Goal: Task Accomplishment & Management: Complete application form

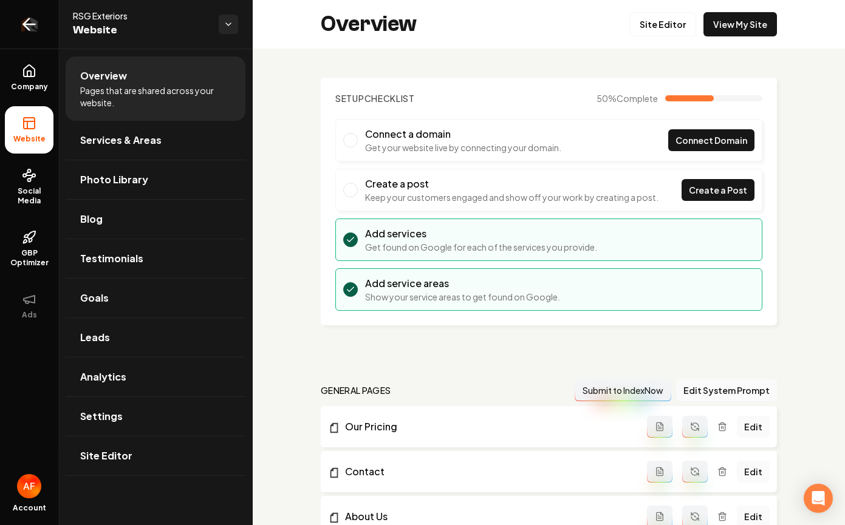
click at [20, 27] on icon "Return to dashboard" at bounding box center [28, 24] width 19 height 19
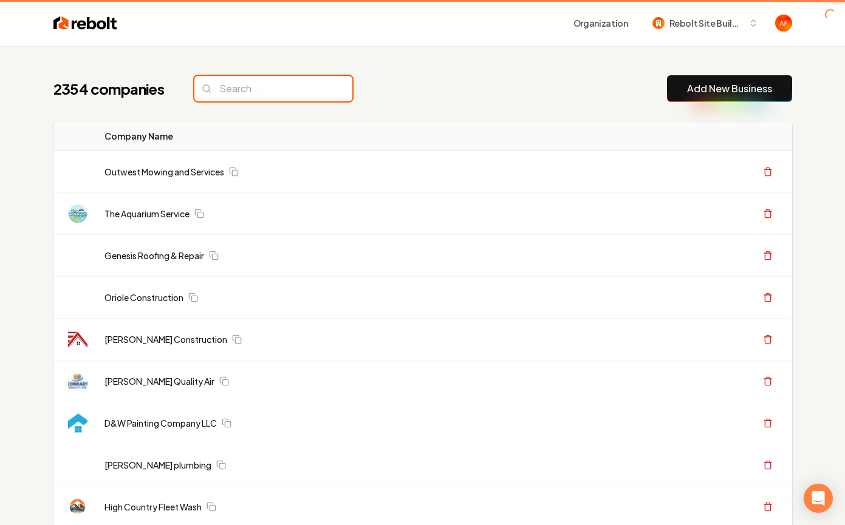
click at [306, 91] on input "search" at bounding box center [273, 89] width 158 height 26
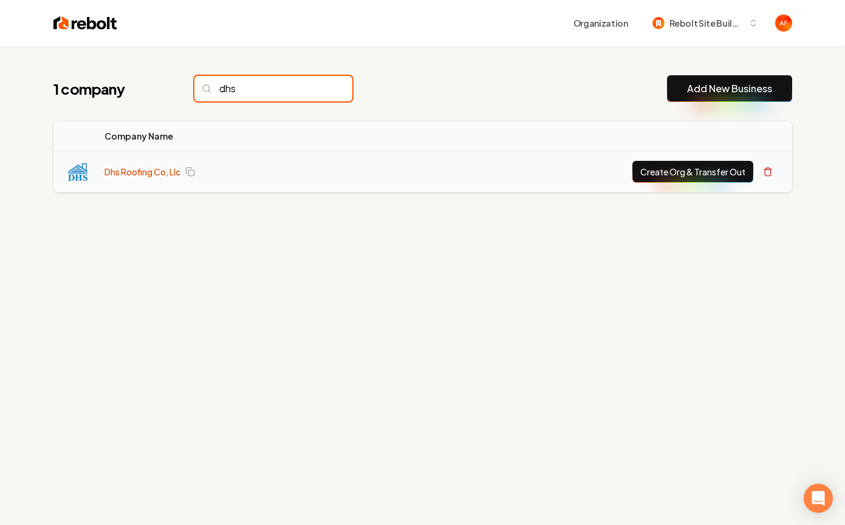
type input "dhs"
click at [151, 173] on link "Dhs Roofing Co, Llc" at bounding box center [142, 172] width 76 height 12
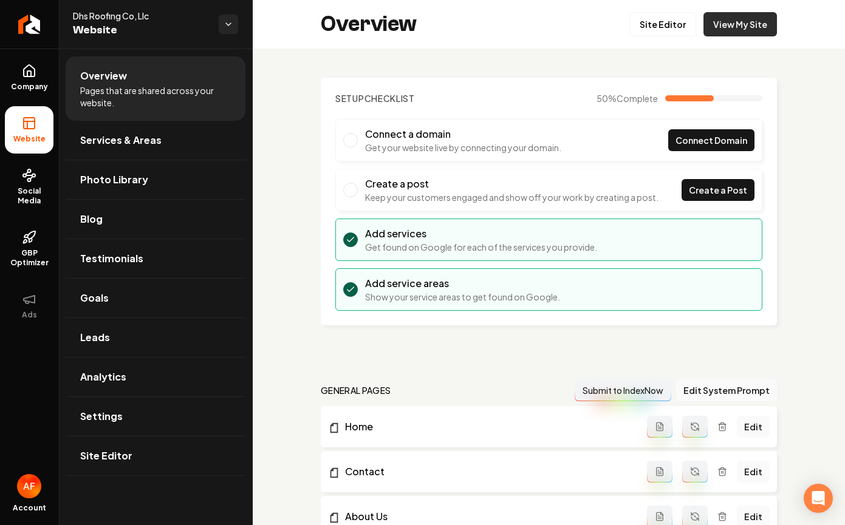
click at [718, 24] on link "View My Site" at bounding box center [740, 24] width 74 height 24
click at [20, 31] on icon "Return to dashboard" at bounding box center [28, 24] width 19 height 19
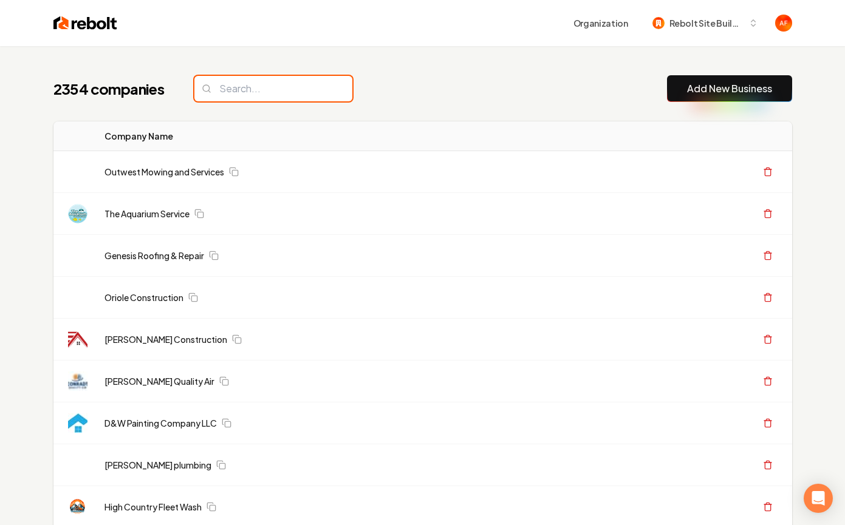
click at [293, 83] on input "search" at bounding box center [273, 89] width 158 height 26
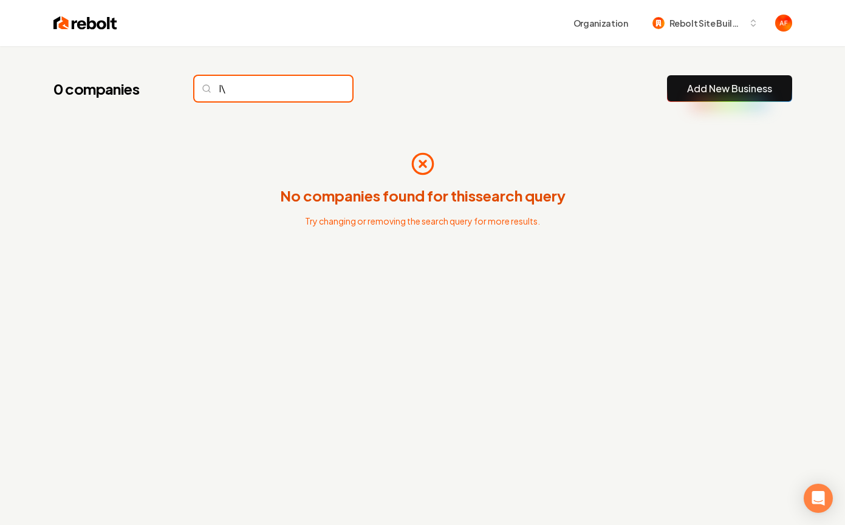
type input "l"
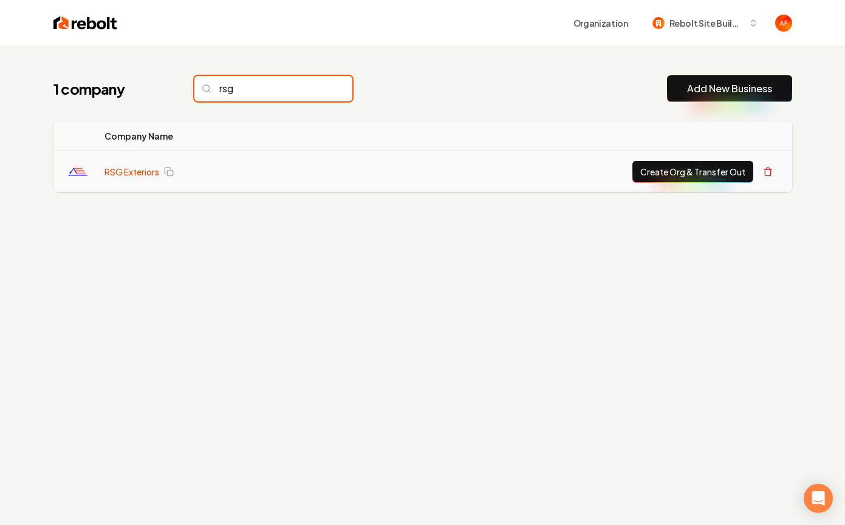
type input "rsg"
click at [109, 174] on link "RSG Exteriors" at bounding box center [131, 172] width 55 height 12
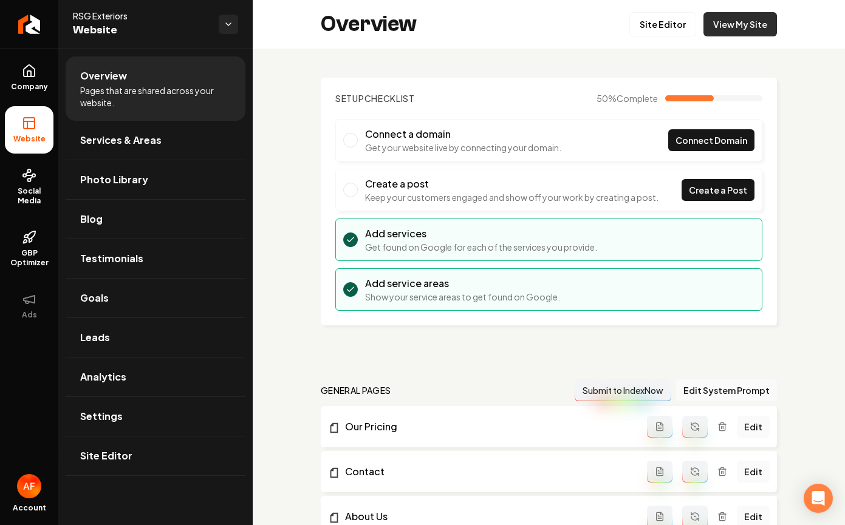
click at [750, 19] on link "View My Site" at bounding box center [740, 24] width 74 height 24
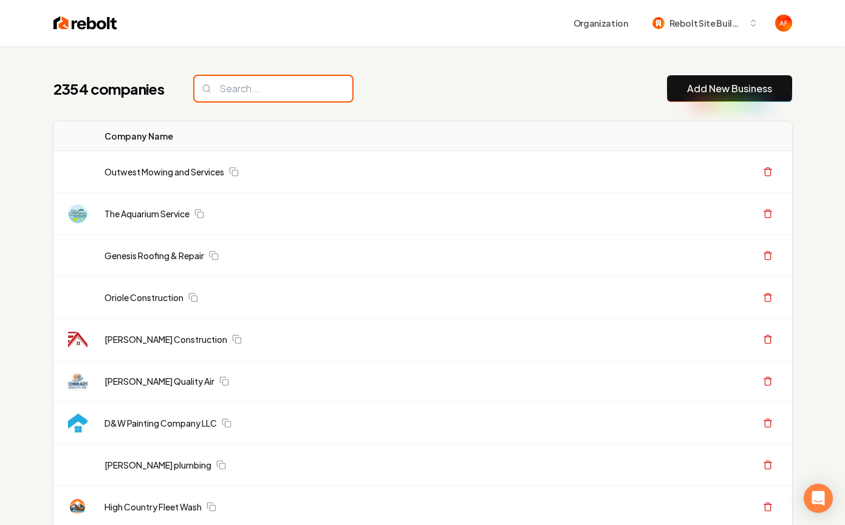
click at [272, 83] on input "search" at bounding box center [273, 89] width 158 height 26
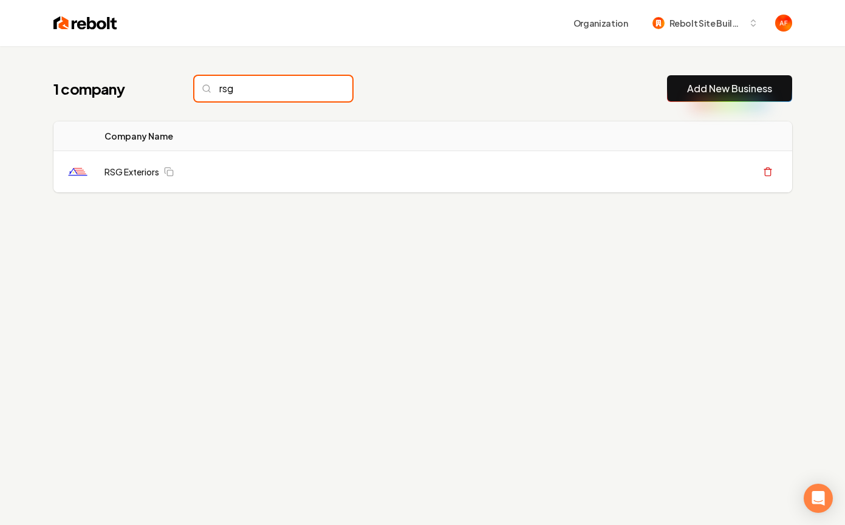
type input "rsg"
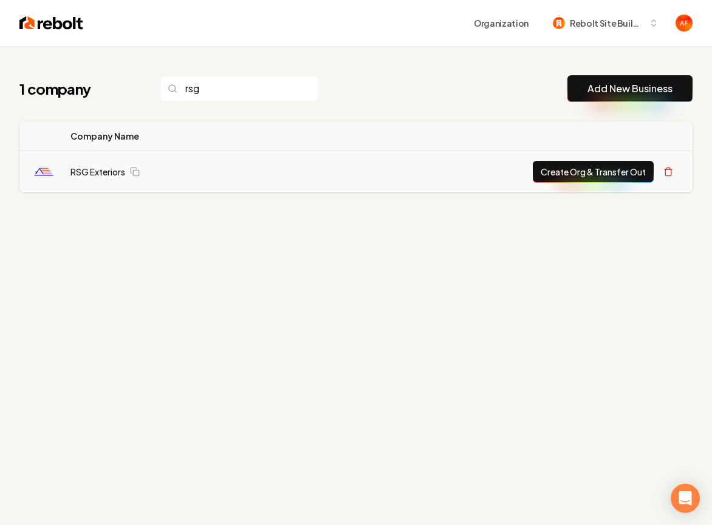
click at [578, 178] on button "Create Org & Transfer Out" at bounding box center [593, 172] width 121 height 22
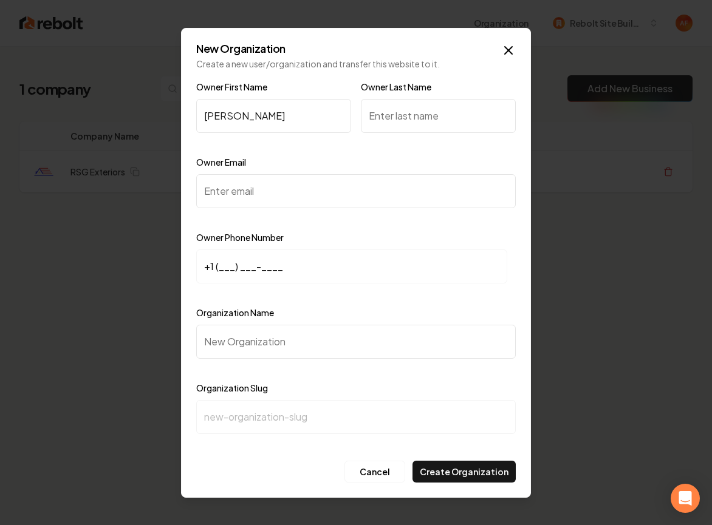
type input "Cameron"
click at [272, 194] on input "Owner Email" at bounding box center [356, 191] width 320 height 34
paste input "camrsgexteriors@gmail.com"
type input "camrsgexteriors@gmail.com"
click at [211, 270] on input "+1 (___) ___-____" at bounding box center [351, 267] width 311 height 34
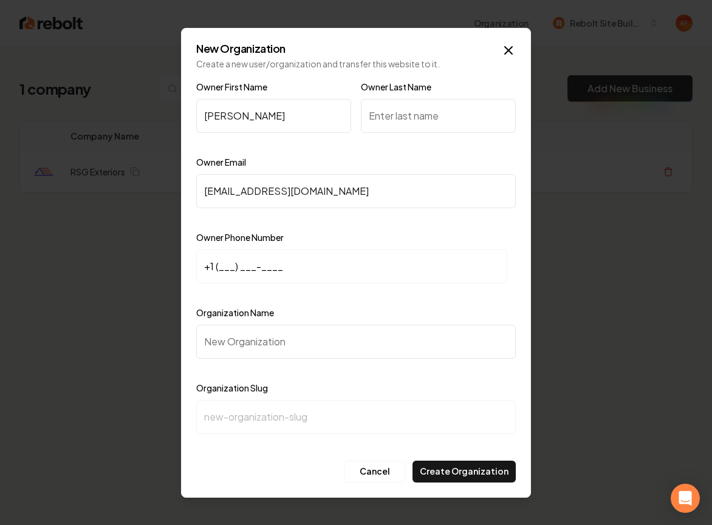
paste input "260) 246-7240"
type input "+1 (260) 246-7240"
click at [233, 340] on input "Organization Name" at bounding box center [356, 342] width 320 height 34
paste input "RSG Exteriors"
type input "RSG Exteriors"
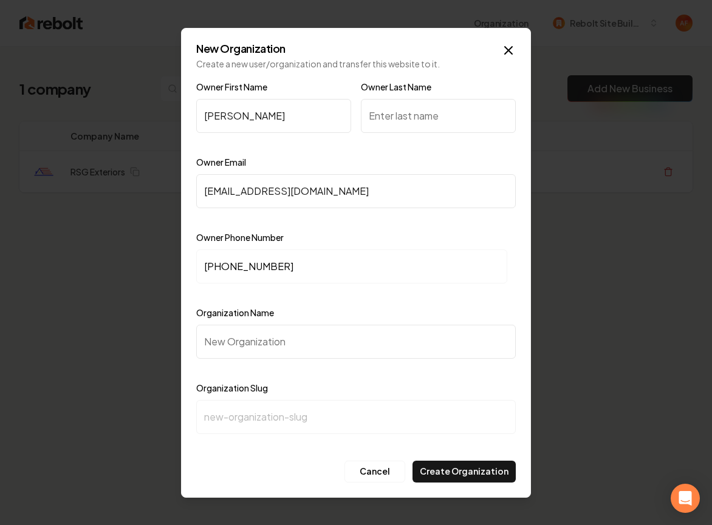
type input "rsg-exteriors"
type input "RSG Exteriors"
click at [335, 311] on div "Organization Name RSG Exteriors" at bounding box center [356, 341] width 320 height 70
click at [408, 108] on input "Owner Last Name" at bounding box center [438, 116] width 155 height 34
click at [423, 120] on input "Owner Last Name" at bounding box center [438, 116] width 155 height 34
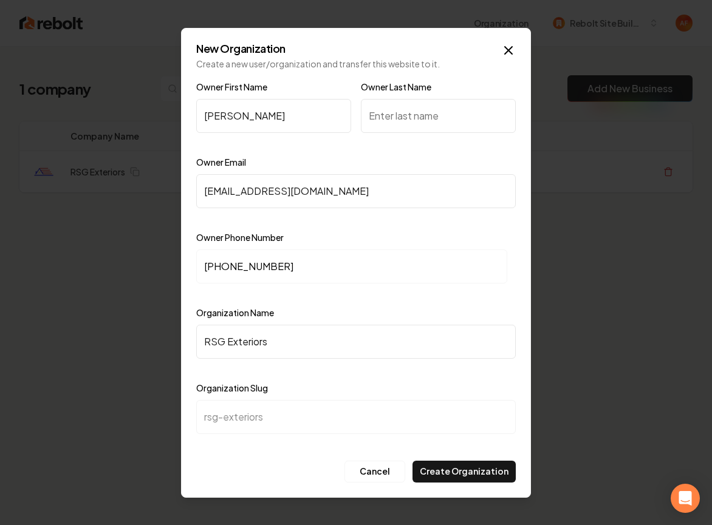
click at [460, 169] on div "Owner Email camrsgexteriors@gmail.com" at bounding box center [356, 190] width 320 height 70
click at [417, 160] on div "Owner Email camrsgexteriors@gmail.com" at bounding box center [356, 190] width 320 height 70
click at [437, 121] on input "Owner Last Name" at bounding box center [438, 116] width 155 height 34
click at [416, 117] on input "Owner Last Name" at bounding box center [438, 116] width 155 height 34
click at [382, 117] on input "Owner Last Name" at bounding box center [438, 116] width 155 height 34
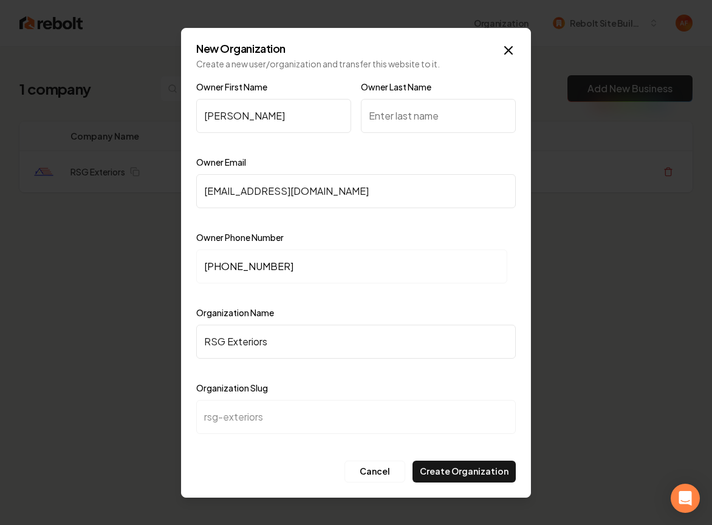
click at [386, 111] on input "Owner Last Name" at bounding box center [438, 116] width 155 height 34
click at [402, 119] on input "Owner Last Name" at bounding box center [438, 116] width 155 height 34
type input "Niedens"
click at [450, 465] on button "Create Organization" at bounding box center [463, 472] width 103 height 22
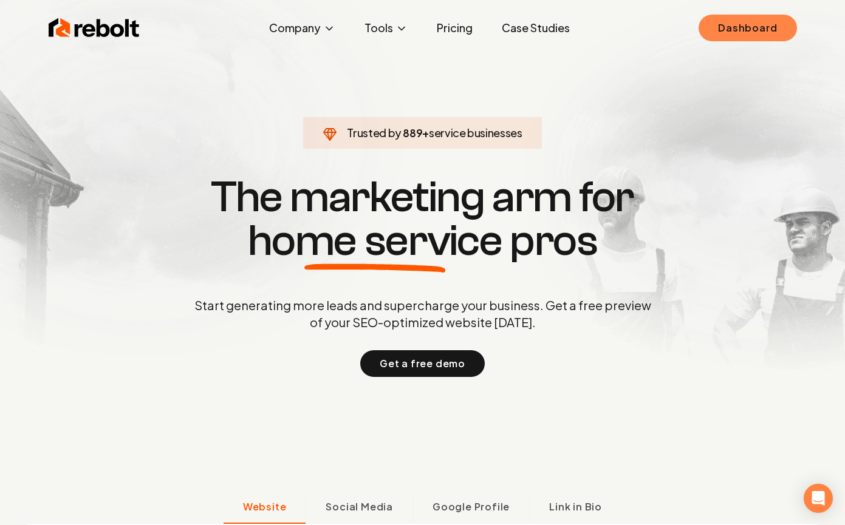
click at [756, 22] on link "Dashboard" at bounding box center [748, 28] width 98 height 27
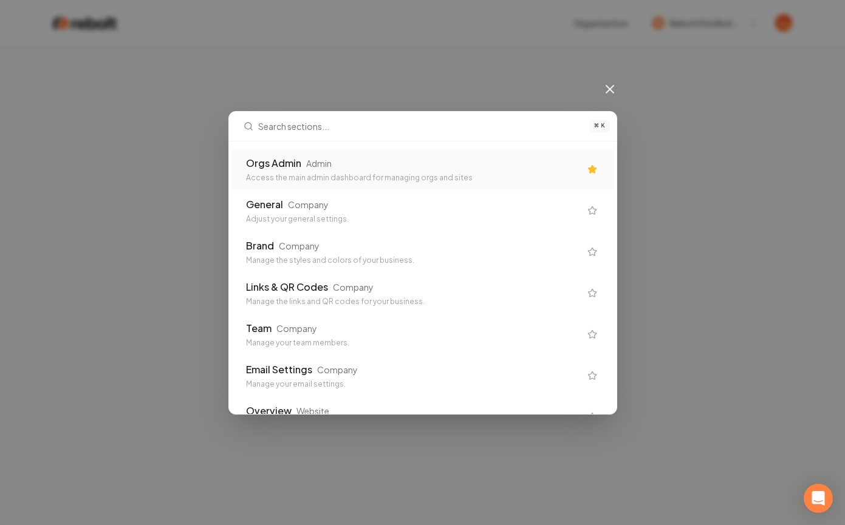
click at [288, 161] on div "Orgs Admin" at bounding box center [273, 163] width 55 height 15
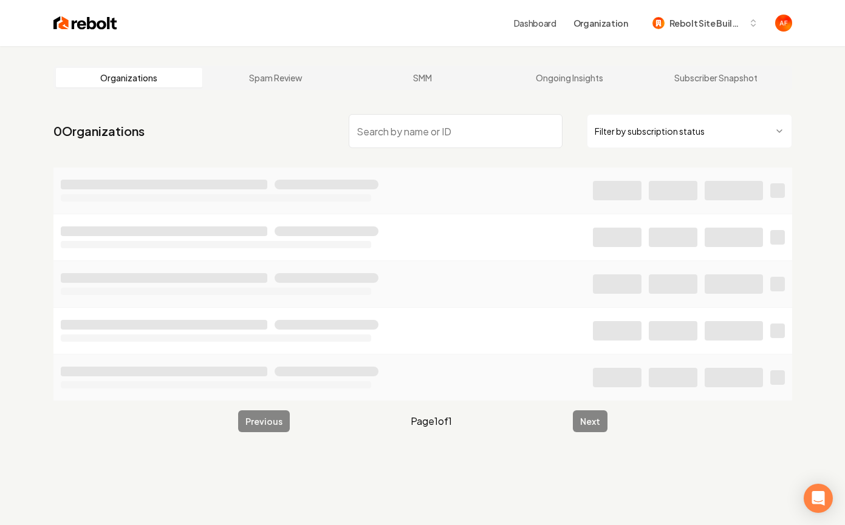
click at [408, 136] on input "search" at bounding box center [456, 131] width 214 height 34
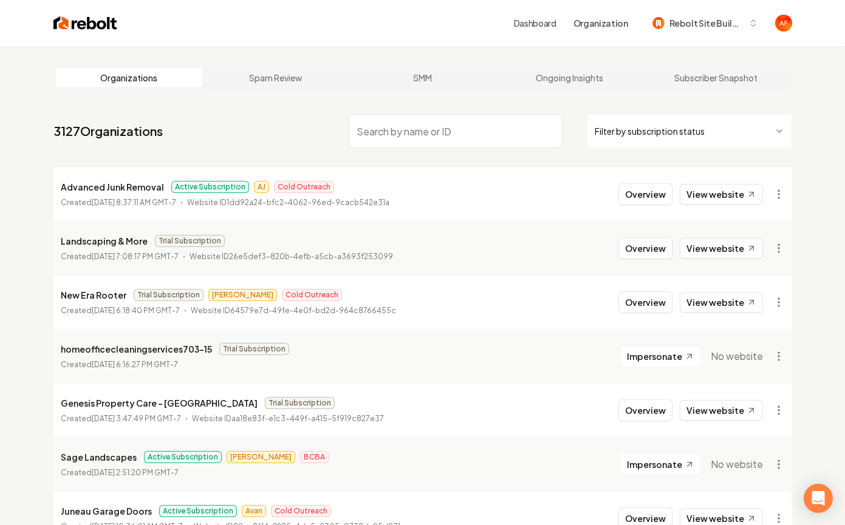
type input "v"
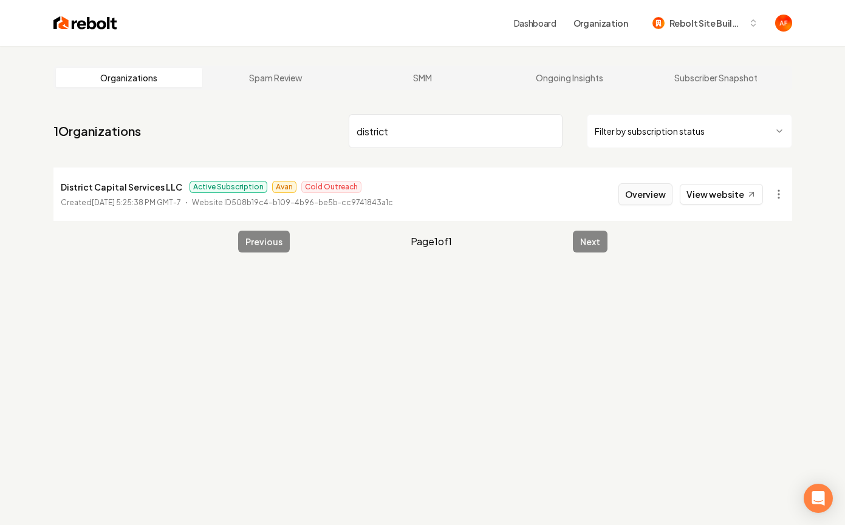
type input "district"
click at [655, 191] on button "Overview" at bounding box center [645, 194] width 54 height 22
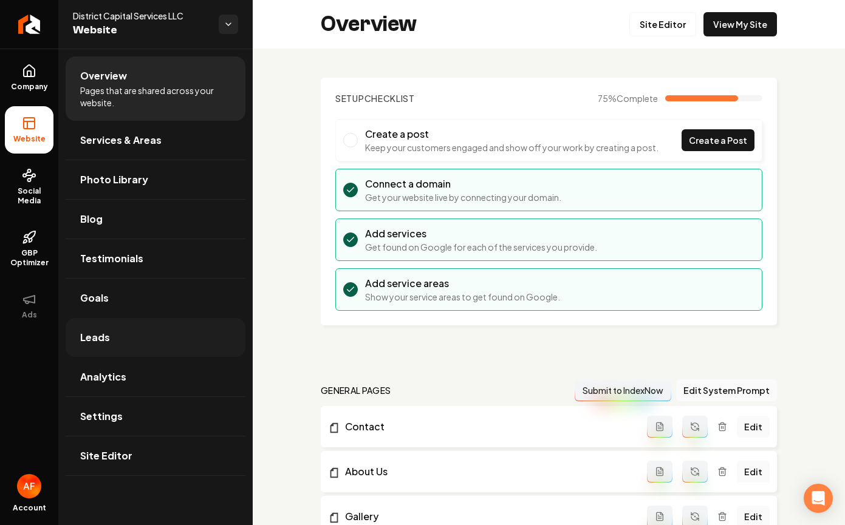
click at [134, 343] on link "Leads" at bounding box center [156, 337] width 180 height 39
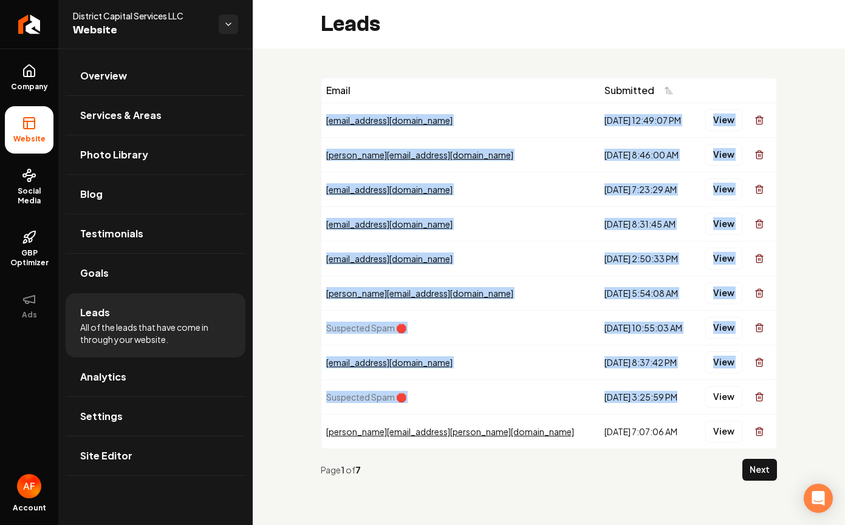
drag, startPoint x: 510, startPoint y: 107, endPoint x: 591, endPoint y: 392, distance: 296.9
click at [591, 392] on tbody "mettsvera@gmail.com 9/12/2025, 12:49:07 PM View rene.lainez335@gmail.com 9/9/20…" at bounding box center [548, 276] width 455 height 346
click at [604, 392] on div "8/25/2025, 3:25:59 PM" at bounding box center [646, 397] width 85 height 12
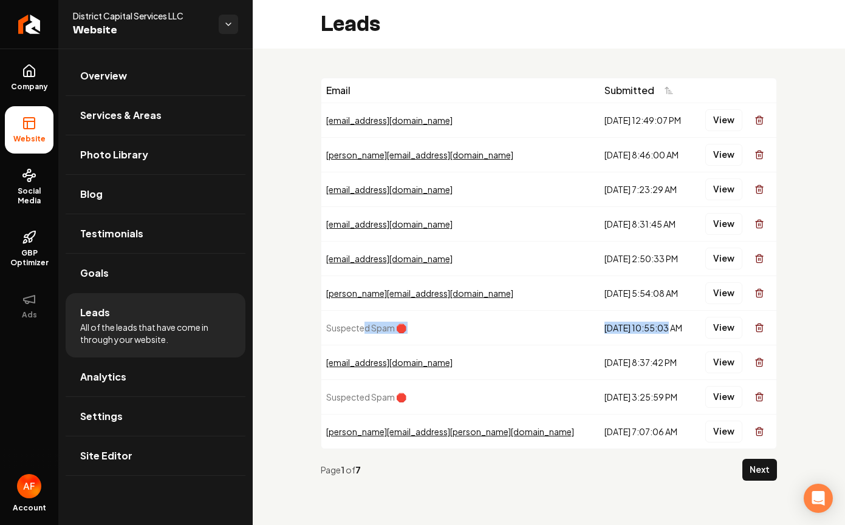
drag, startPoint x: 364, startPoint y: 327, endPoint x: 581, endPoint y: 331, distance: 217.5
click at [582, 331] on tr "Suspected Spam 🛑 8/30/2025, 10:55:03 AM View" at bounding box center [548, 327] width 455 height 35
click at [604, 331] on div "8/30/2025, 10:55:03 AM" at bounding box center [646, 328] width 85 height 12
click at [720, 125] on button "View" at bounding box center [723, 120] width 37 height 22
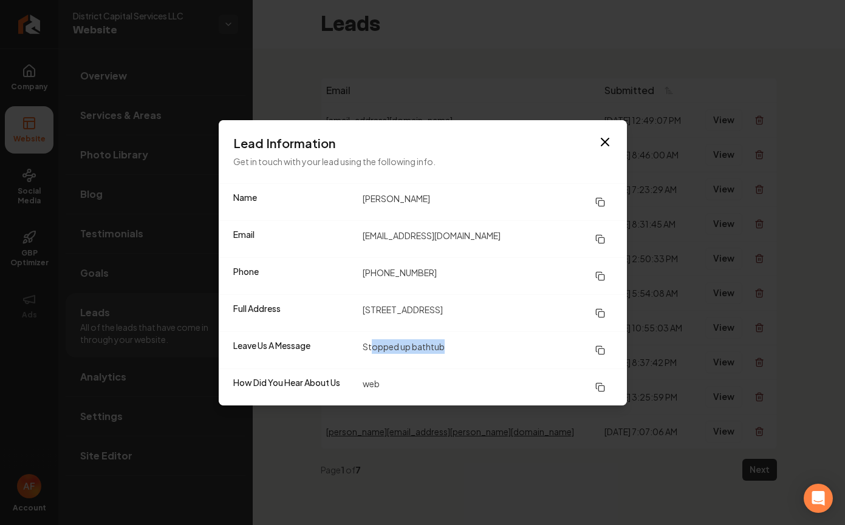
drag, startPoint x: 371, startPoint y: 348, endPoint x: 450, endPoint y: 349, distance: 79.6
click at [450, 349] on dd "Stopped up bathtub" at bounding box center [488, 351] width 250 height 22
click at [392, 384] on dd "web" at bounding box center [488, 388] width 250 height 22
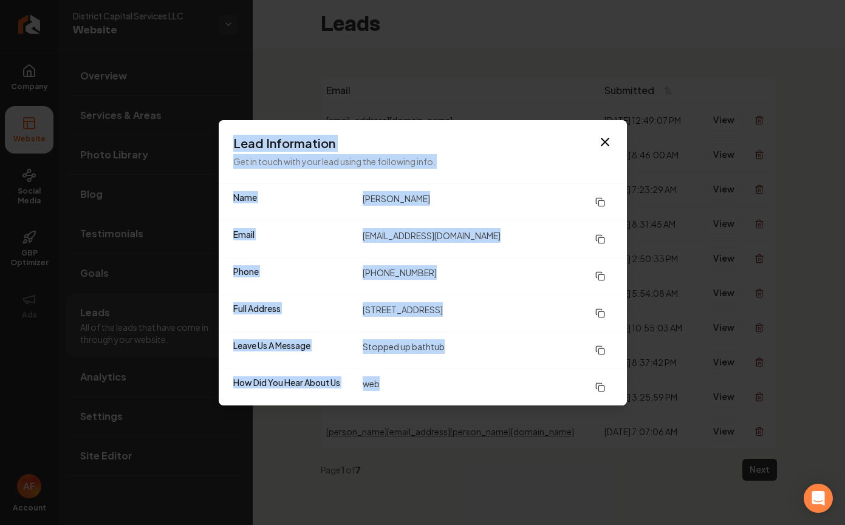
drag, startPoint x: 392, startPoint y: 384, endPoint x: 185, endPoint y: 383, distance: 207.8
click at [185, 383] on body "Company Website Social Media GBP Optimizer Ads Account District Capital Service…" at bounding box center [422, 262] width 845 height 525
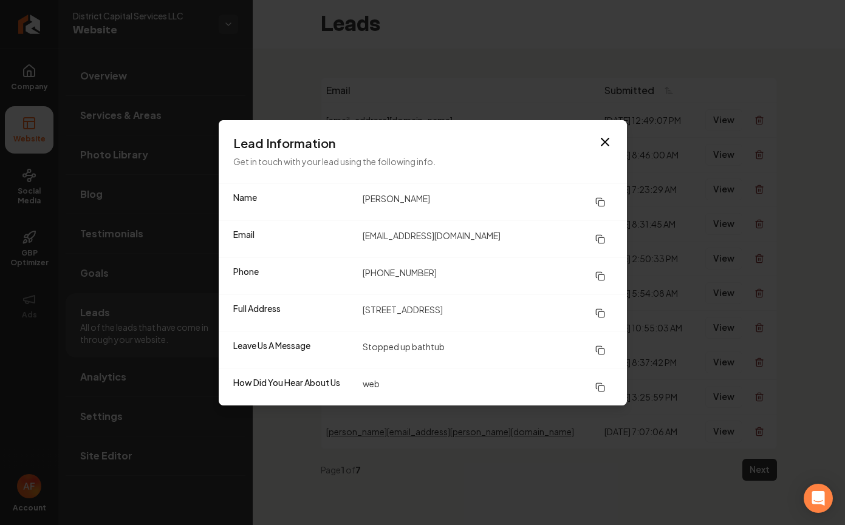
click at [292, 377] on dt "How Did You Hear About Us" at bounding box center [293, 388] width 120 height 22
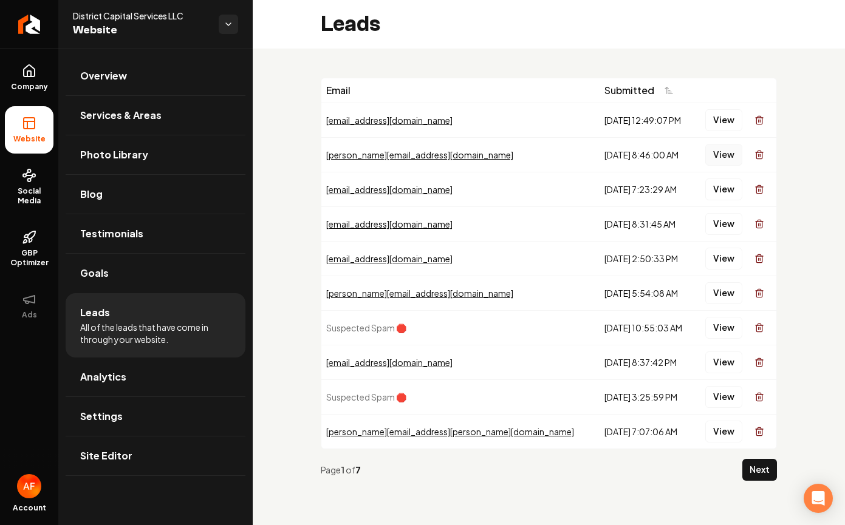
click at [723, 152] on button "View" at bounding box center [723, 155] width 37 height 22
click at [720, 185] on button "View" at bounding box center [723, 190] width 37 height 22
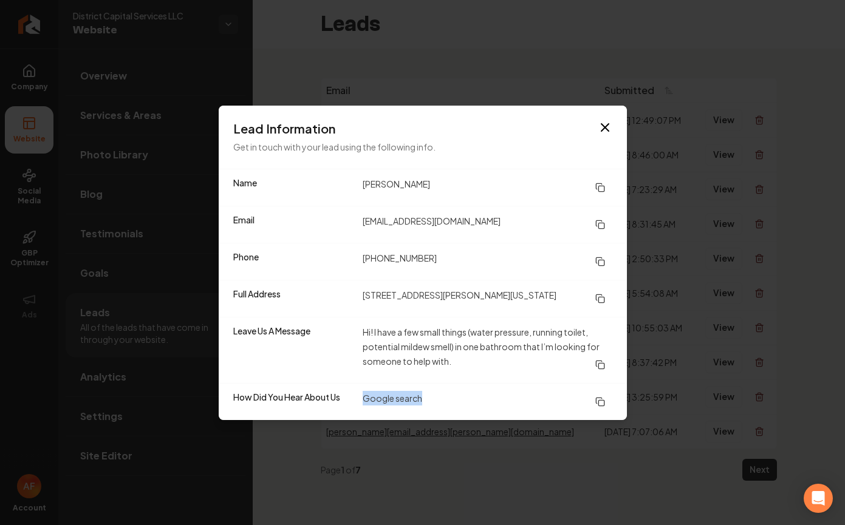
drag, startPoint x: 436, startPoint y: 409, endPoint x: 336, endPoint y: 409, distance: 99.6
click at [335, 409] on div "How Did You Hear About Us Google search" at bounding box center [423, 401] width 408 height 37
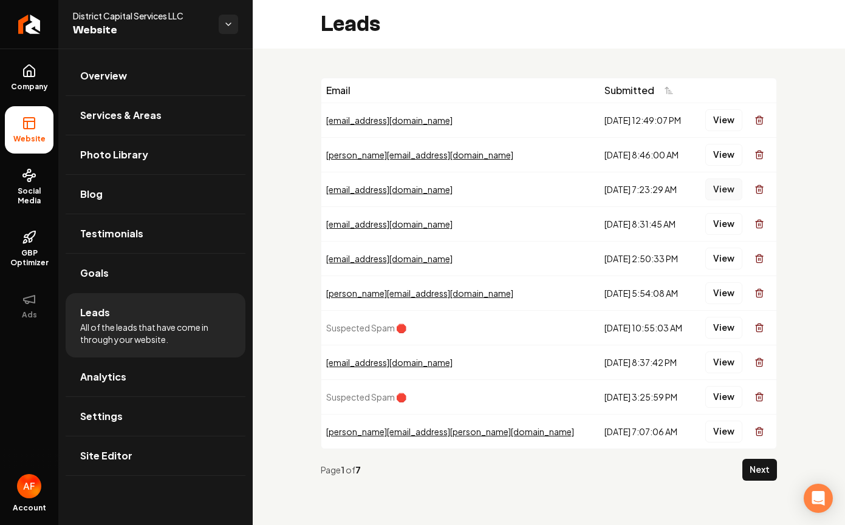
click at [722, 191] on button "View" at bounding box center [723, 190] width 37 height 22
click at [719, 226] on button "View" at bounding box center [723, 224] width 37 height 22
click at [717, 262] on button "View" at bounding box center [723, 259] width 37 height 22
click at [717, 282] on button "View" at bounding box center [723, 293] width 37 height 22
click at [724, 361] on button "View" at bounding box center [723, 363] width 37 height 22
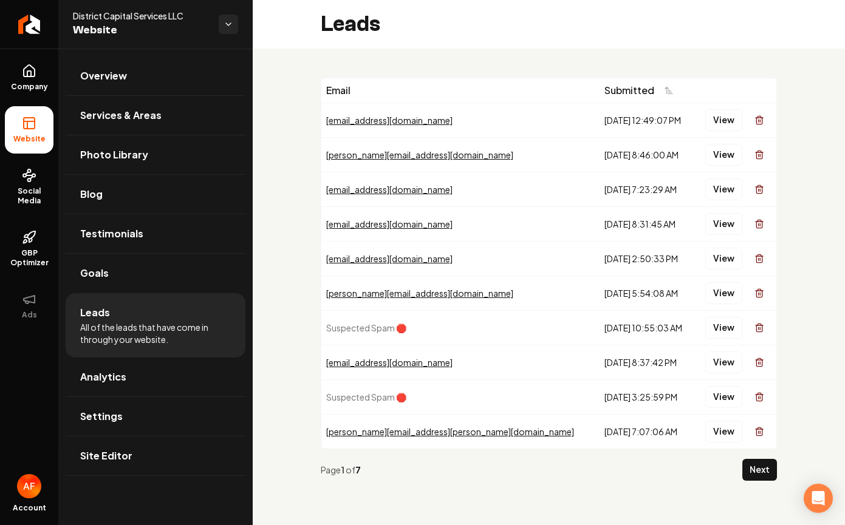
click at [722, 420] on div "View" at bounding box center [735, 432] width 72 height 24
click at [716, 428] on button "View" at bounding box center [723, 432] width 37 height 22
click at [113, 73] on span "Overview" at bounding box center [103, 76] width 47 height 15
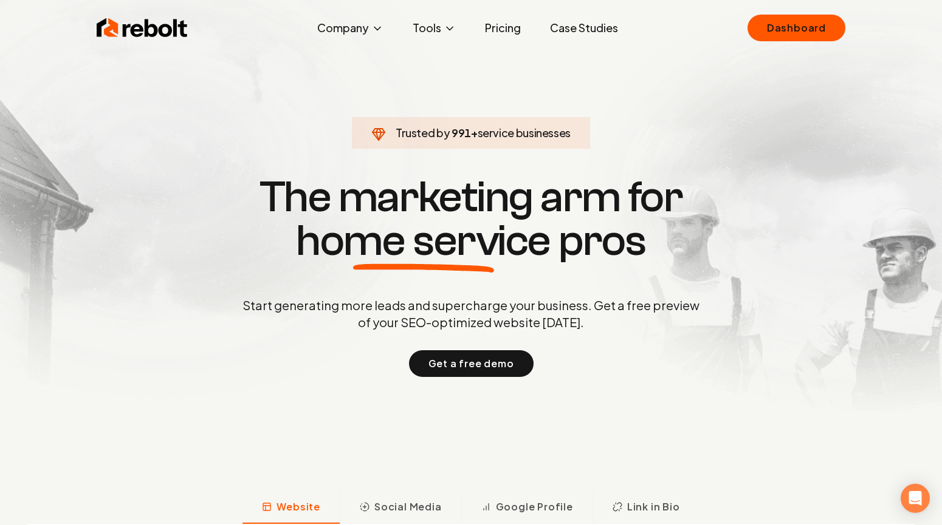
click at [523, 41] on div "Rebolt Company About Blog Jobs Tools Google Review QR Code Generator Google Bus…" at bounding box center [471, 28] width 778 height 36
click at [516, 38] on link "Pricing" at bounding box center [502, 28] width 55 height 24
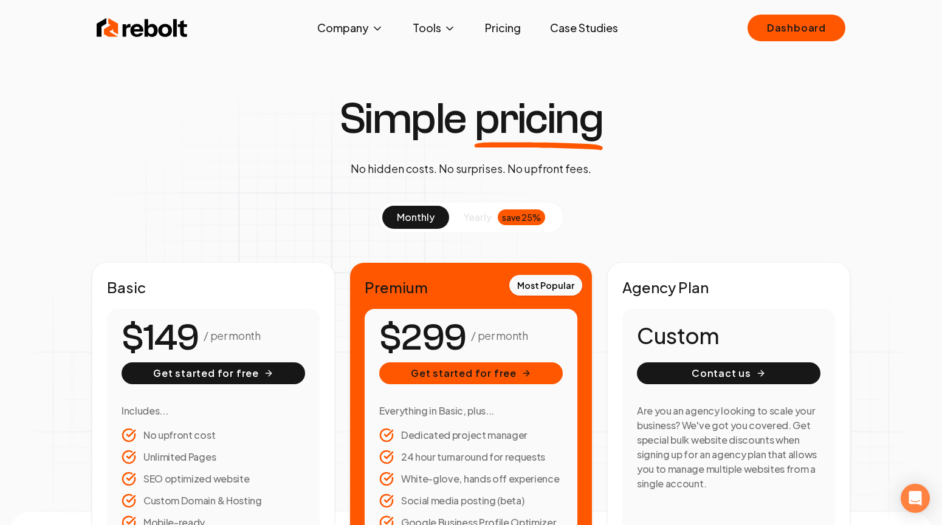
click at [122, 28] on img at bounding box center [142, 28] width 91 height 24
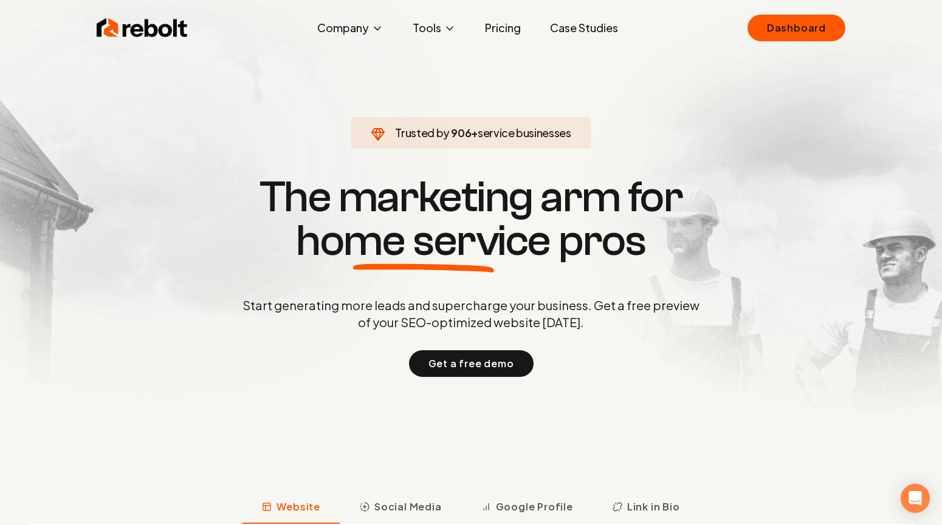
click at [570, 33] on link "Case Studies" at bounding box center [583, 28] width 87 height 24
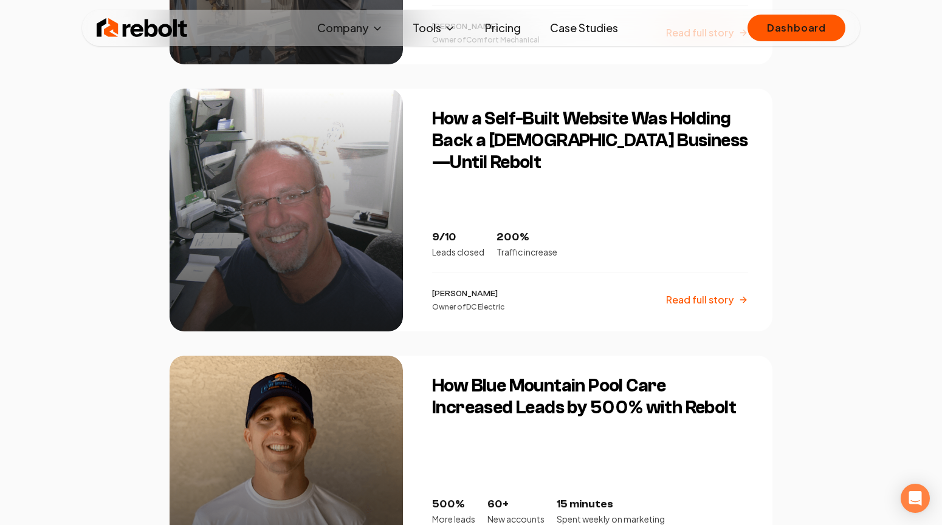
scroll to position [1287, 0]
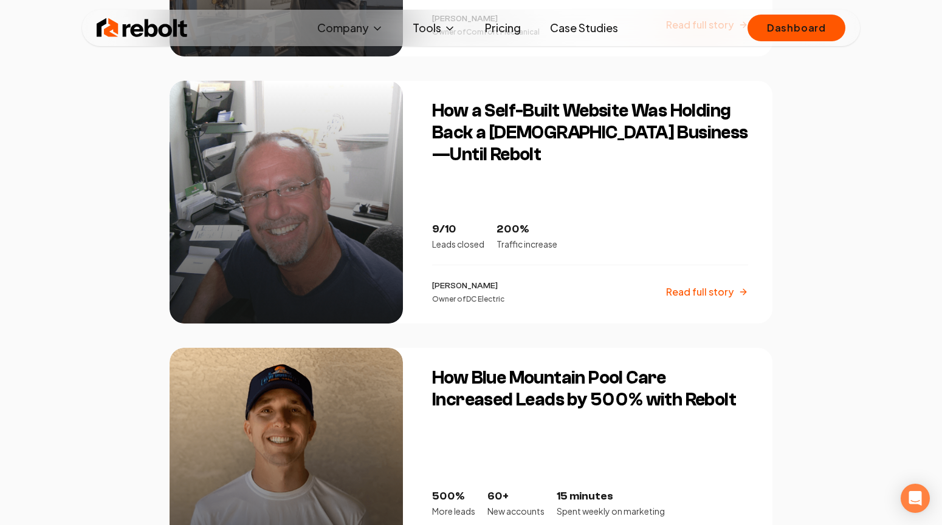
click at [153, 18] on img at bounding box center [142, 28] width 91 height 24
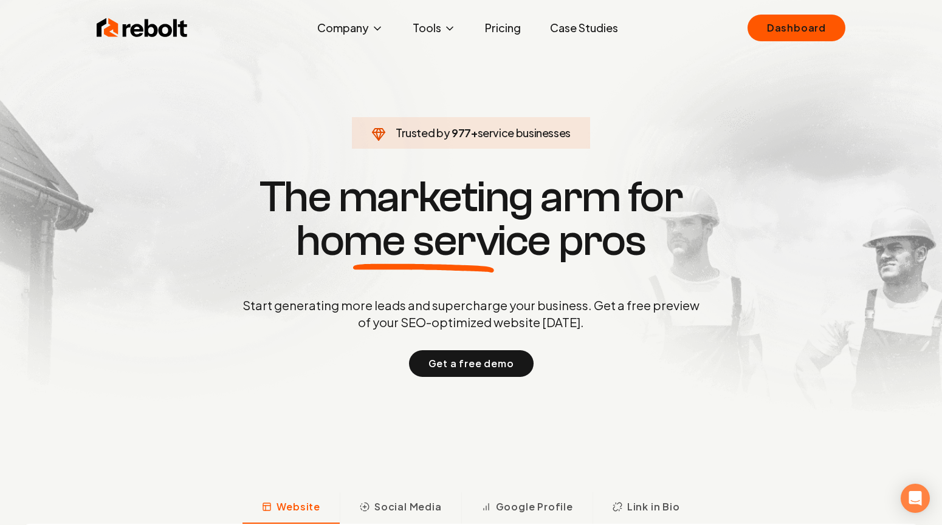
click at [499, 31] on link "Pricing" at bounding box center [502, 28] width 55 height 24
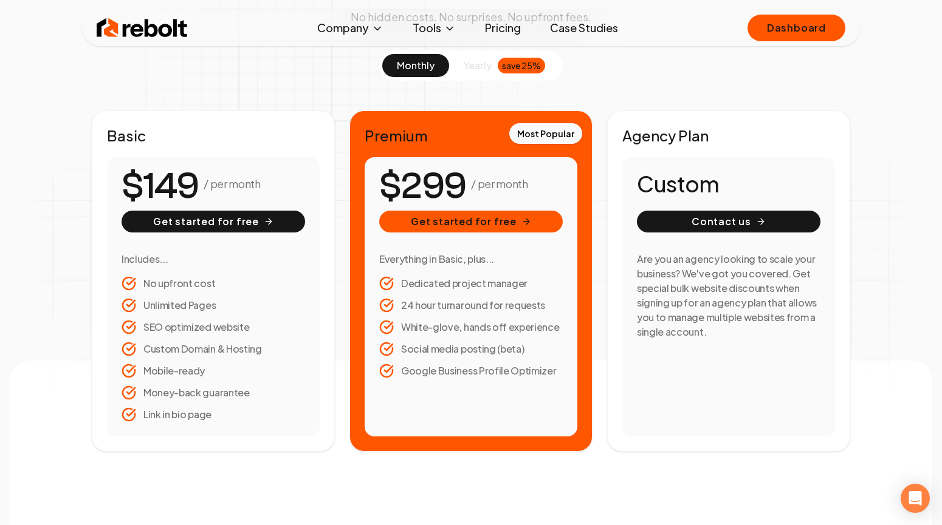
scroll to position [124, 0]
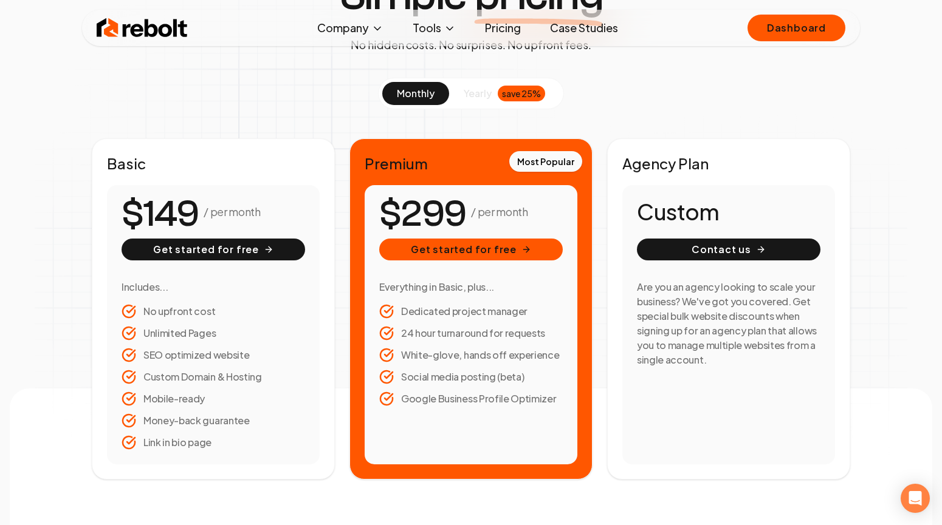
click at [514, 98] on div "save 25%" at bounding box center [521, 94] width 47 height 16
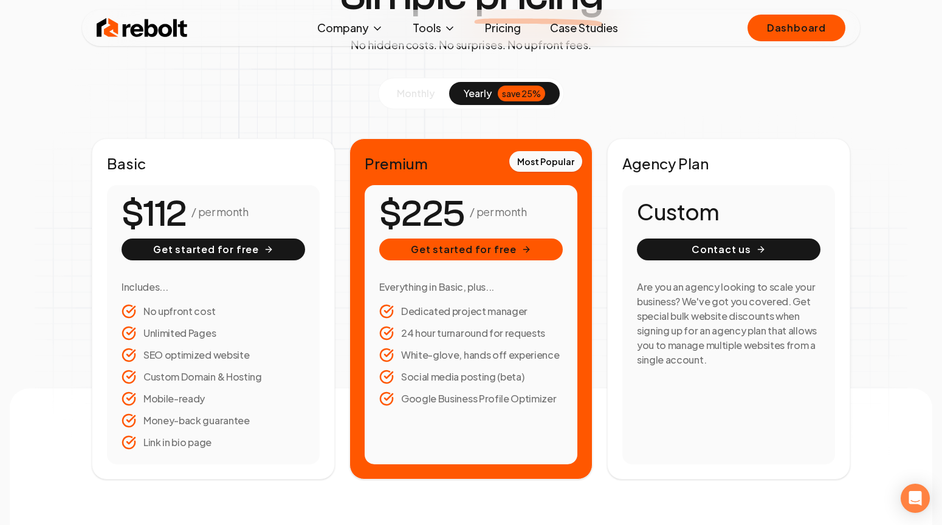
click at [420, 95] on span "monthly" at bounding box center [416, 93] width 38 height 13
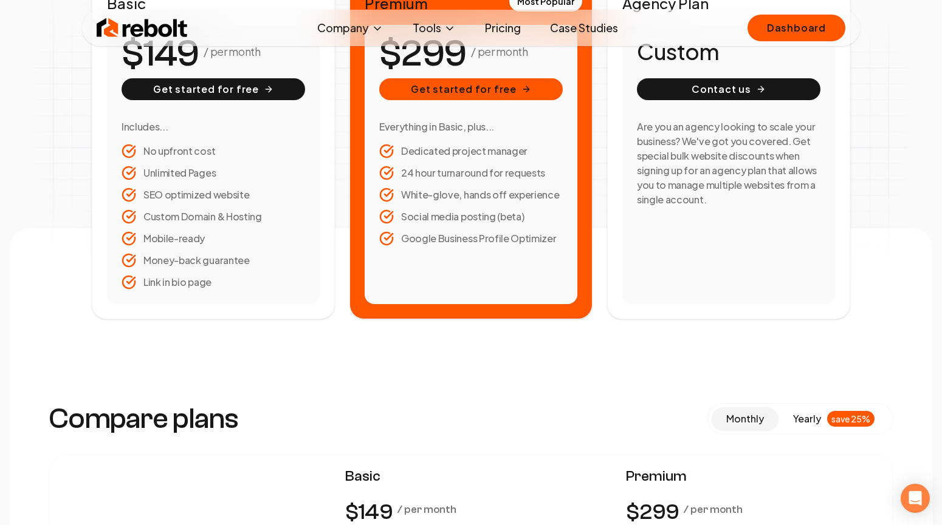
scroll to position [0, 0]
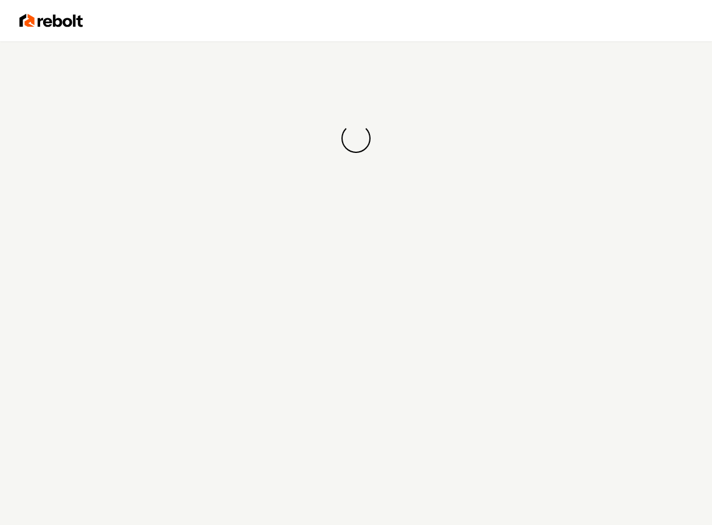
click at [344, 173] on div "Loading... Loading..." at bounding box center [356, 138] width 712 height 194
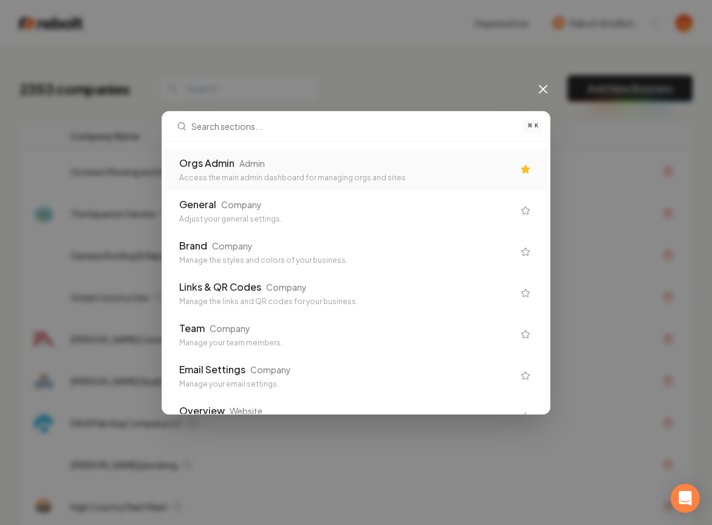
click at [362, 169] on div "Orgs Admin Admin" at bounding box center [346, 163] width 334 height 15
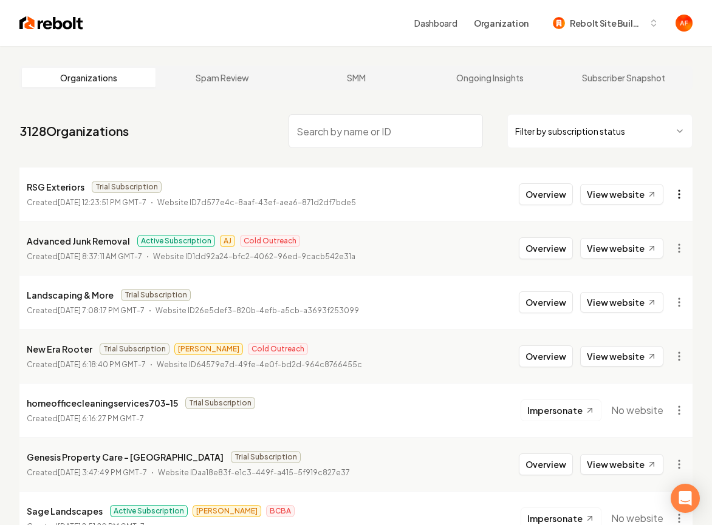
click at [677, 194] on html "Dashboard Organization Rebolt Site Builder Organizations Spam Review SMM Ongoin…" at bounding box center [356, 262] width 712 height 525
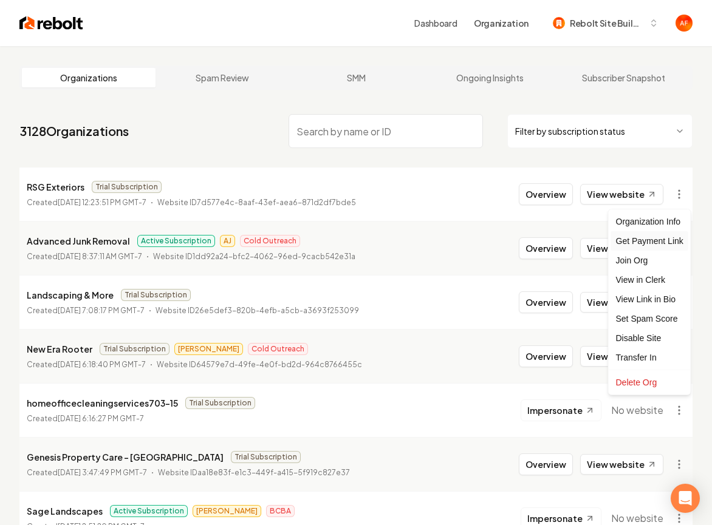
click at [662, 242] on div "Get Payment Link" at bounding box center [649, 240] width 77 height 19
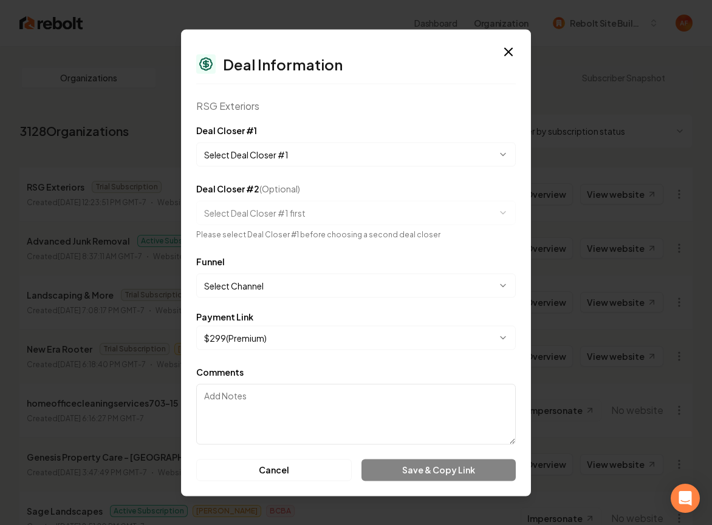
click at [287, 154] on body "Dashboard Organization Rebolt Site Builder Organizations Spam Review SMM Ongoin…" at bounding box center [356, 262] width 712 height 525
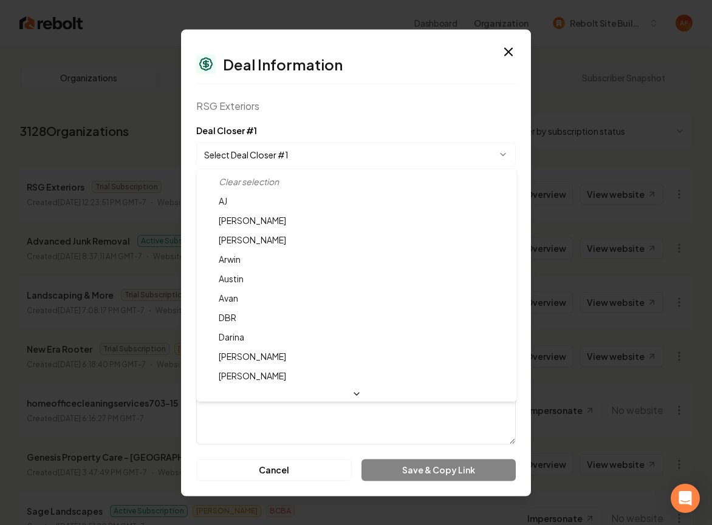
select select "**********"
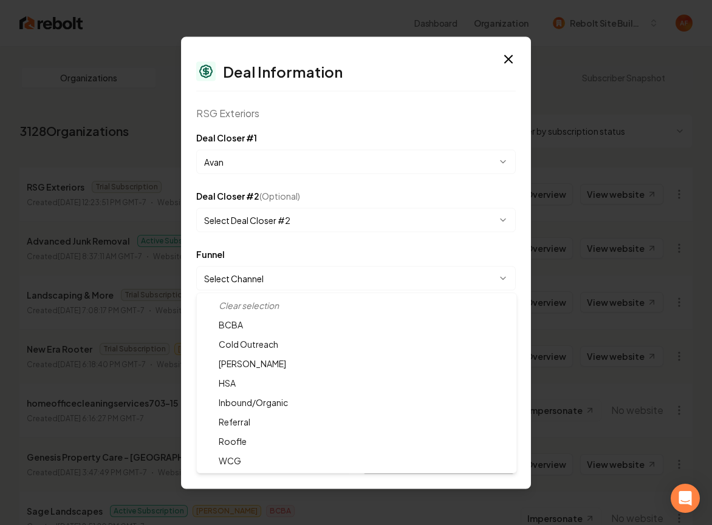
click at [280, 278] on body "Dashboard Organization Rebolt Site Builder Organizations Spam Review SMM Ongoin…" at bounding box center [356, 262] width 712 height 525
select select "**********"
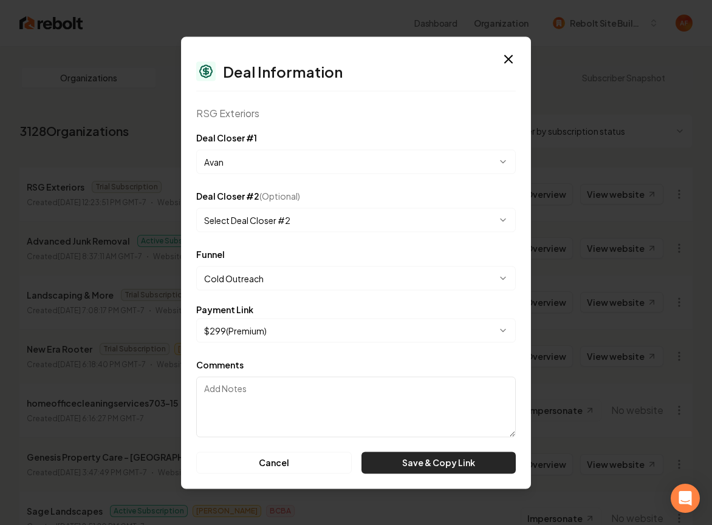
click at [402, 461] on button "Save & Copy Link" at bounding box center [438, 463] width 154 height 22
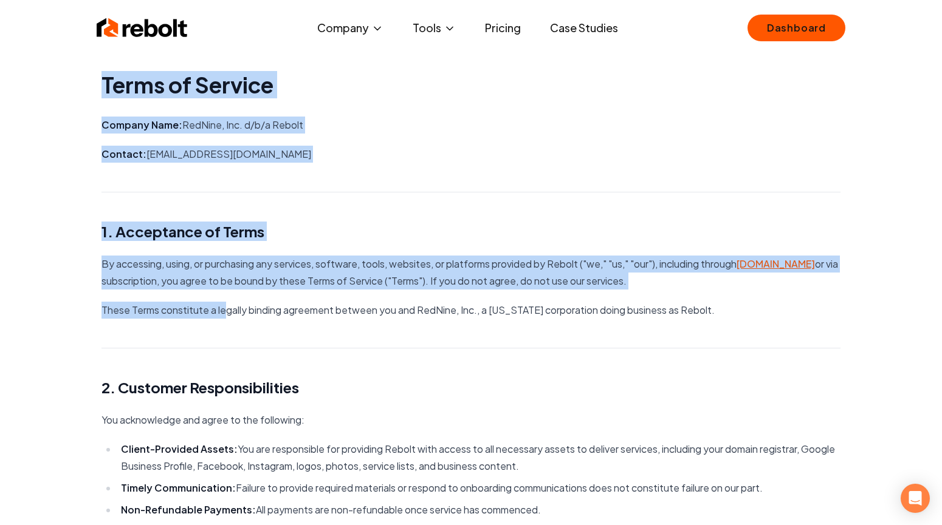
drag, startPoint x: 97, startPoint y: 82, endPoint x: 227, endPoint y: 302, distance: 255.8
click at [227, 302] on p "These Terms constitute a legally binding agreement between you and RedNine, Inc…" at bounding box center [470, 310] width 739 height 17
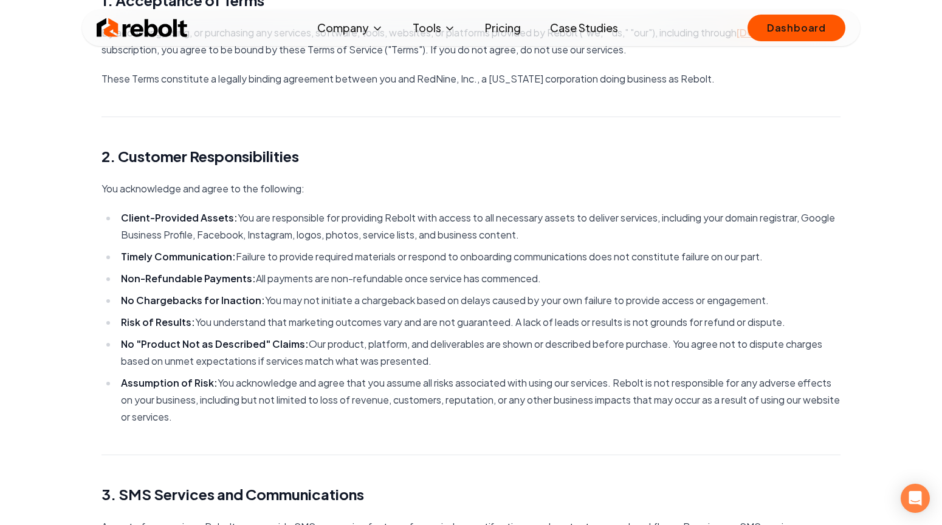
scroll to position [233, 0]
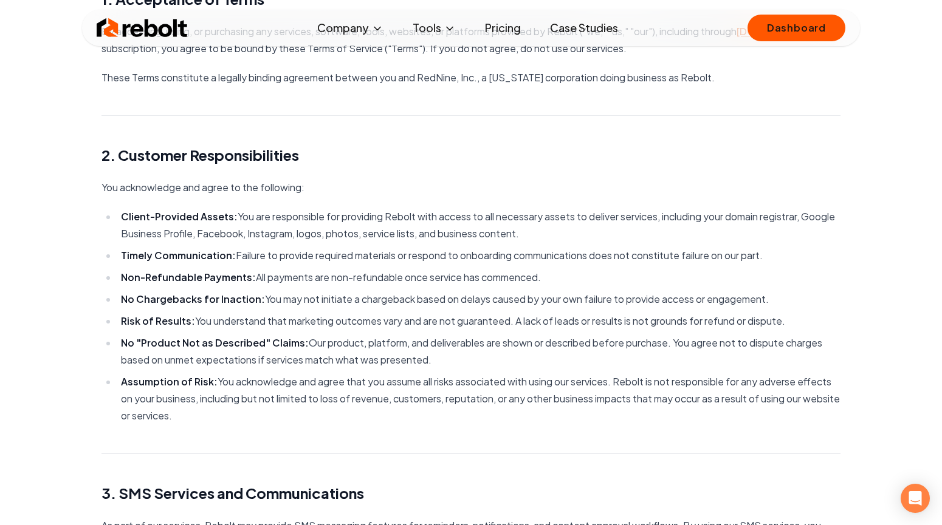
click at [517, 22] on link "Pricing" at bounding box center [502, 28] width 55 height 24
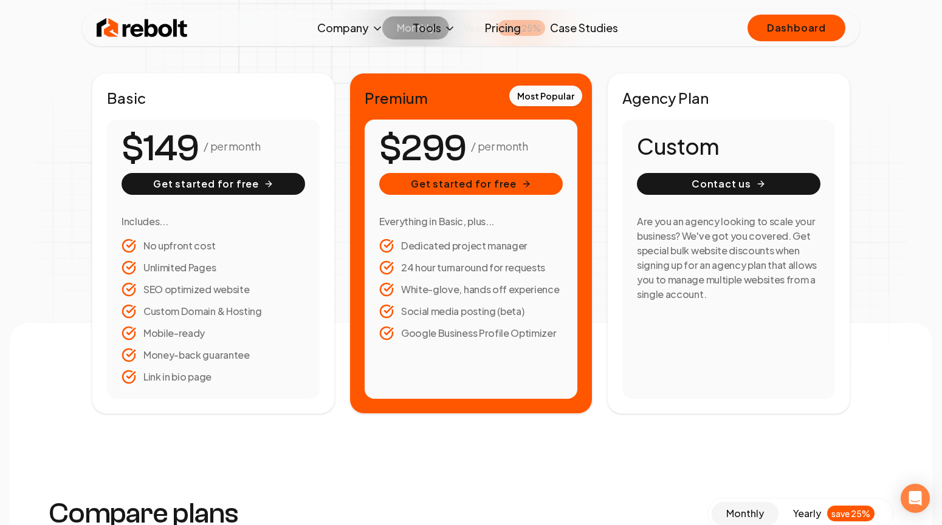
scroll to position [190, 0]
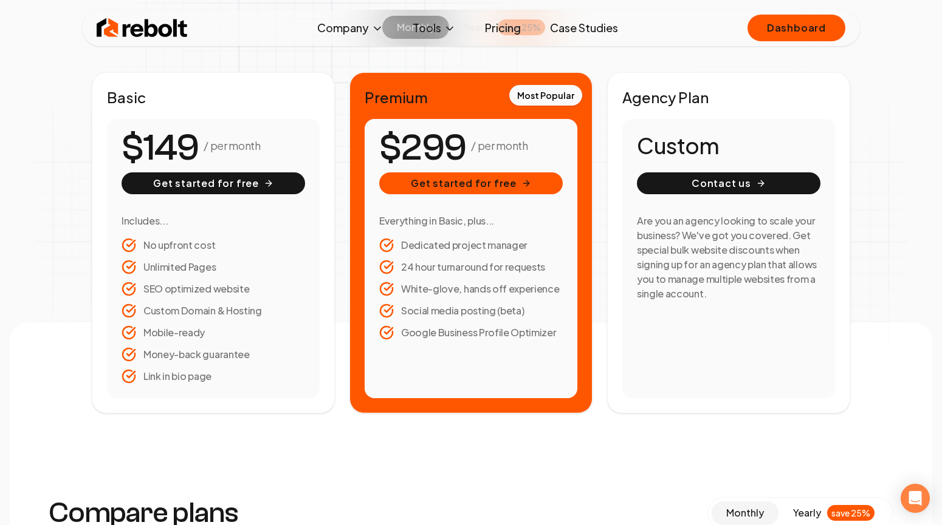
drag, startPoint x: 137, startPoint y: 351, endPoint x: 250, endPoint y: 353, distance: 113.0
click at [250, 353] on li "Money-back guarantee" at bounding box center [213, 354] width 183 height 15
drag, startPoint x: 381, startPoint y: 221, endPoint x: 459, endPoint y: 221, distance: 77.8
click at [459, 221] on h3 "Everything in Basic, plus..." at bounding box center [470, 221] width 183 height 15
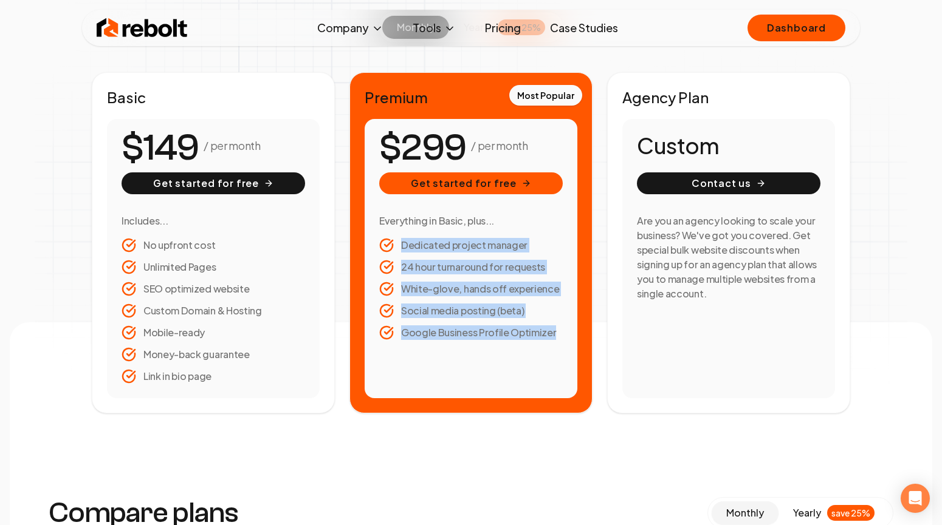
drag, startPoint x: 451, startPoint y: 229, endPoint x: 448, endPoint y: 366, distance: 137.3
click at [448, 367] on div "/ per month Get started for free Everything in Basic, plus... Dedicated project…" at bounding box center [471, 258] width 213 height 279
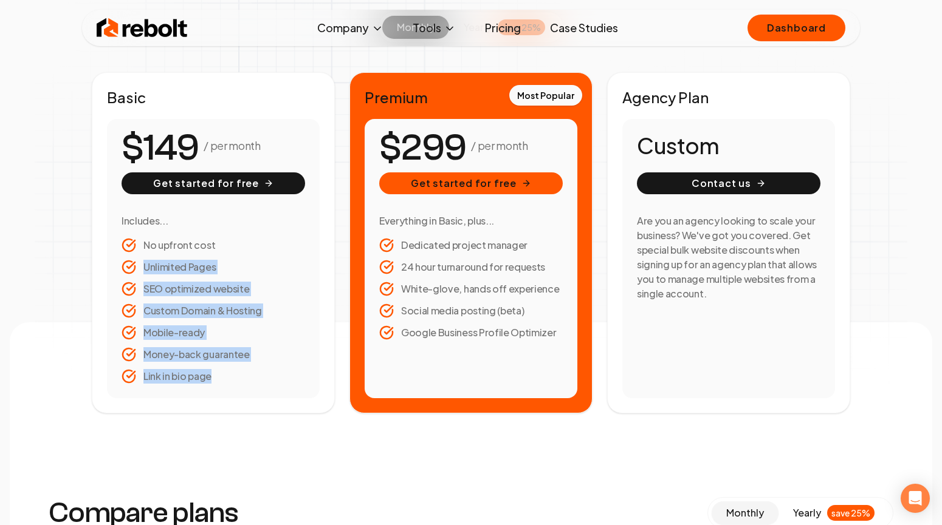
drag, startPoint x: 225, startPoint y: 394, endPoint x: 174, endPoint y: 249, distance: 153.3
click at [174, 249] on div "/ per month Get started for free Includes... No upfront cost Unlimited Pages SE…" at bounding box center [213, 258] width 213 height 279
